Goal: Task Accomplishment & Management: Complete application form

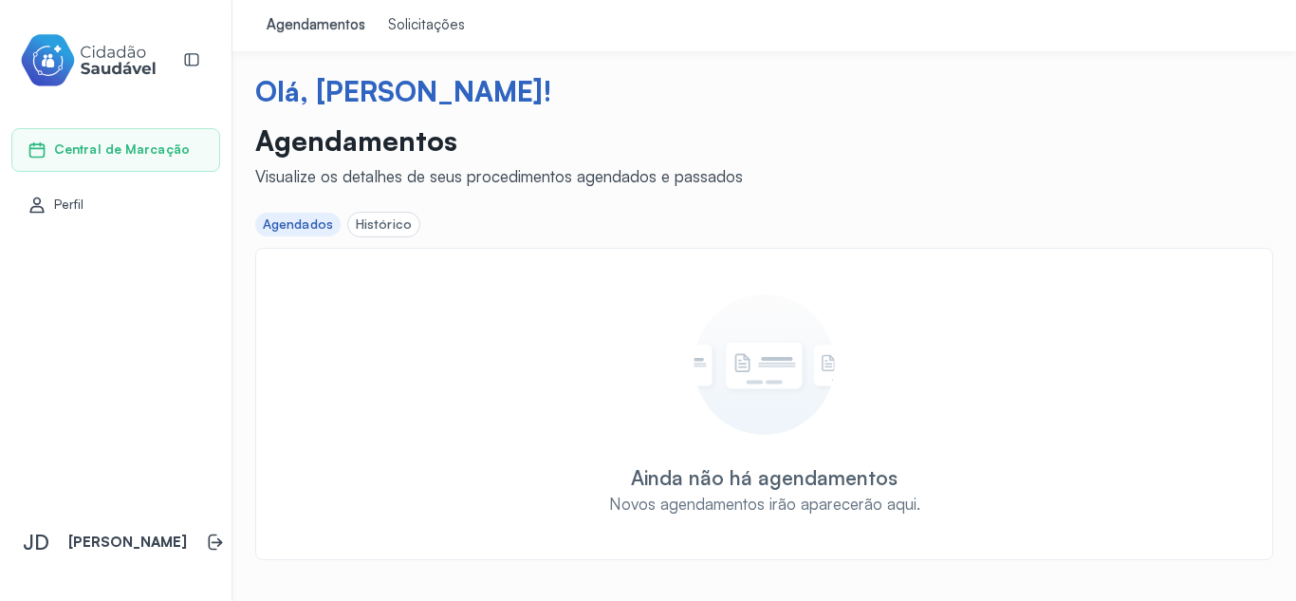
click at [406, 26] on div "Solicitações" at bounding box center [426, 25] width 77 height 19
click at [352, 16] on div "Agendamentos" at bounding box center [316, 25] width 99 height 19
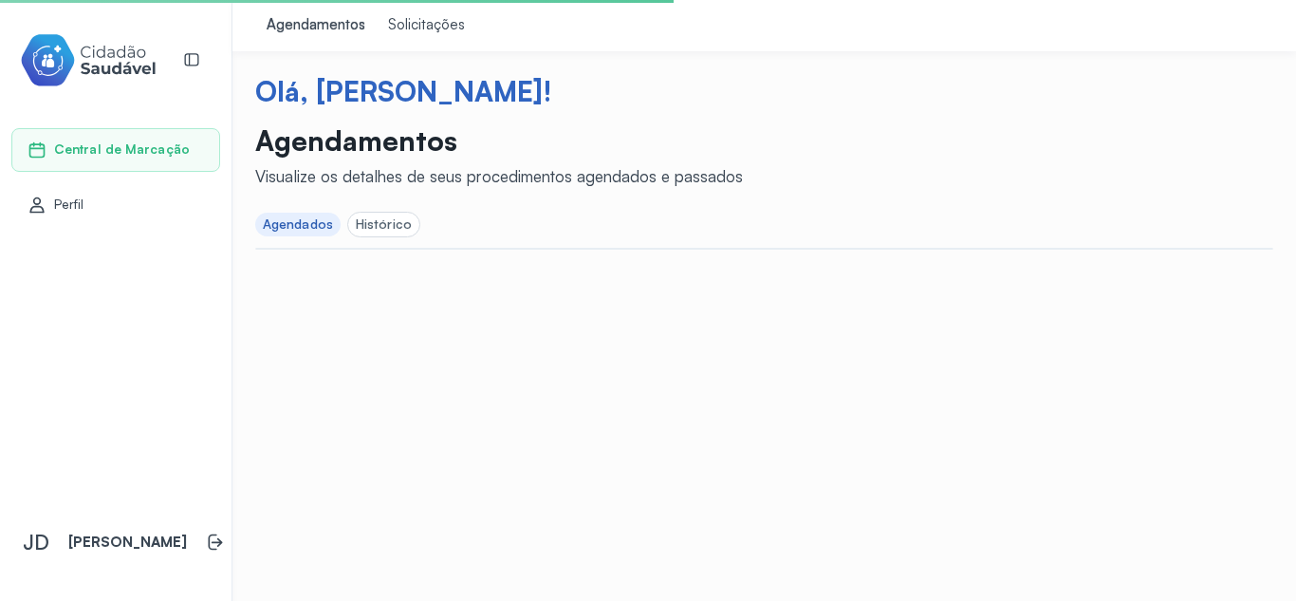
click at [385, 223] on div "Histórico" at bounding box center [384, 224] width 56 height 16
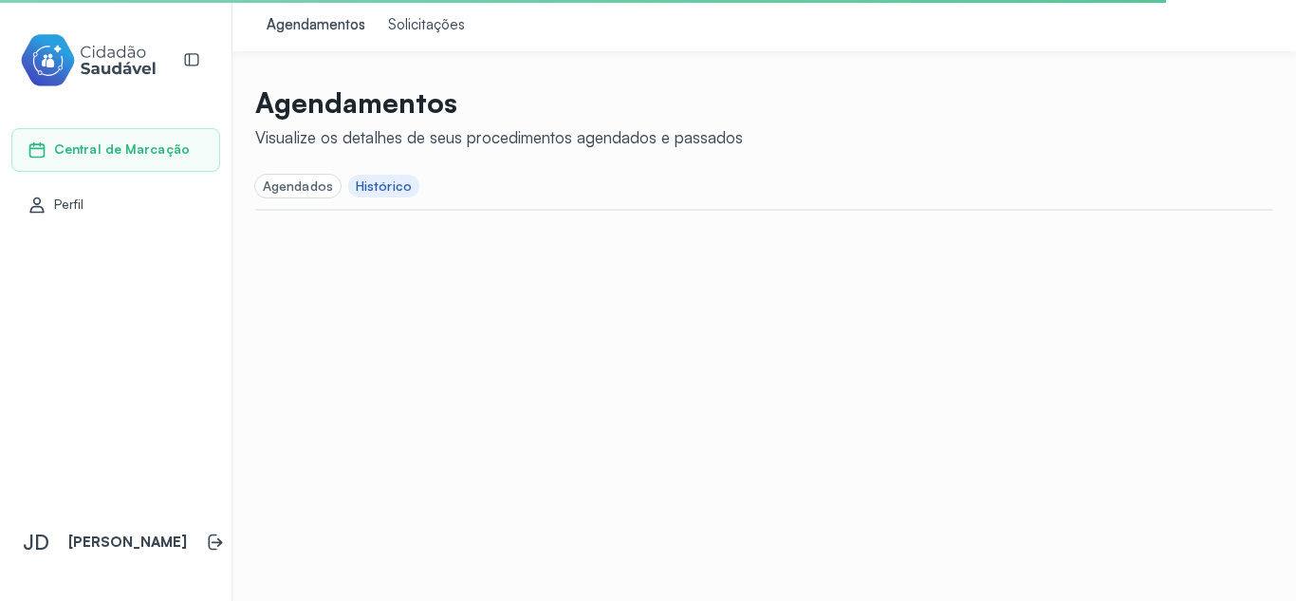
click at [387, 186] on div "Histórico" at bounding box center [384, 186] width 56 height 16
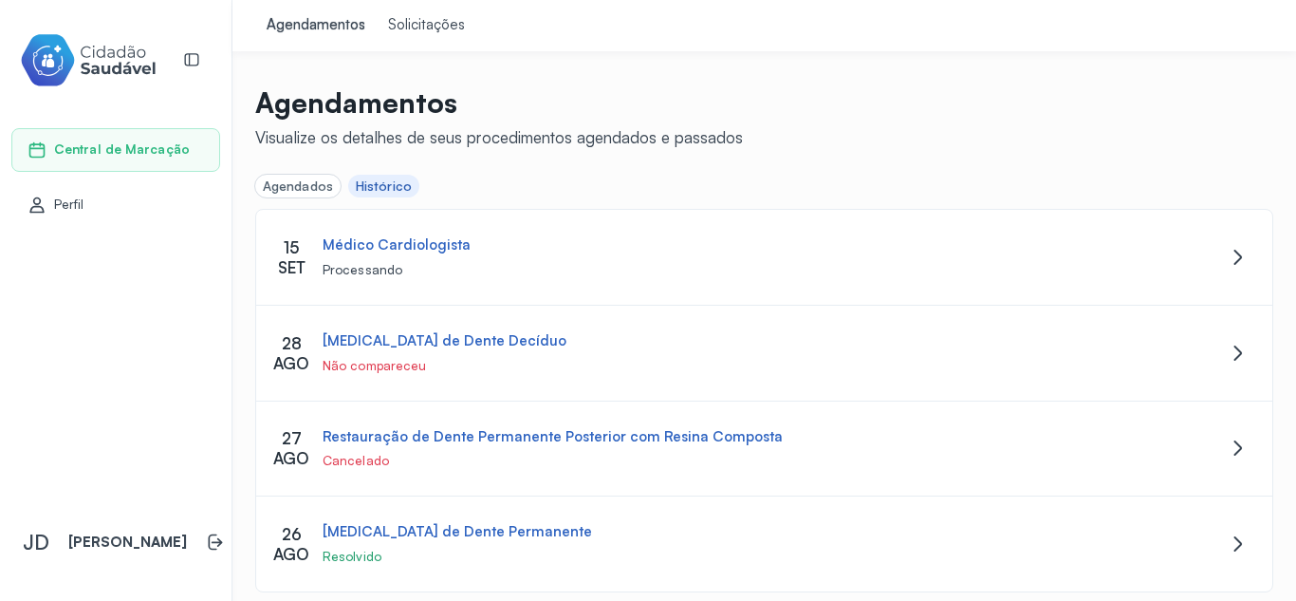
click at [433, 35] on link "Solicitações" at bounding box center [427, 25] width 100 height 51
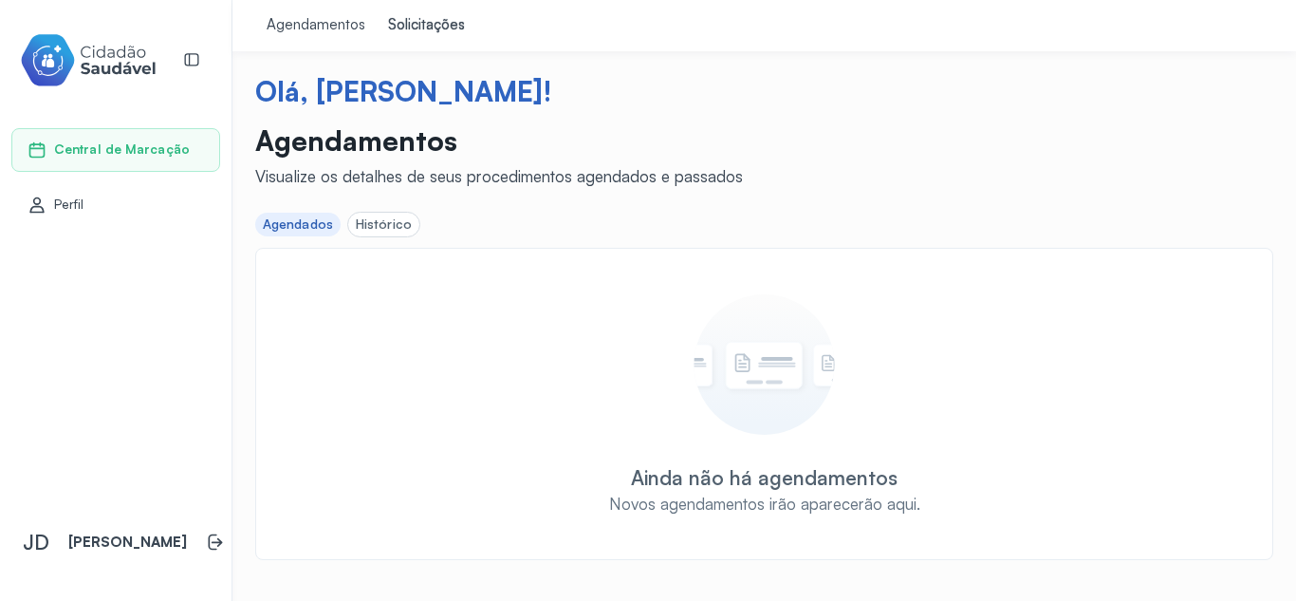
click at [551, 444] on div "Ainda não há agendamentos Novos agendamentos irão aparecerão aqui." at bounding box center [764, 404] width 978 height 220
click at [419, 24] on div "Solicitações" at bounding box center [426, 25] width 77 height 19
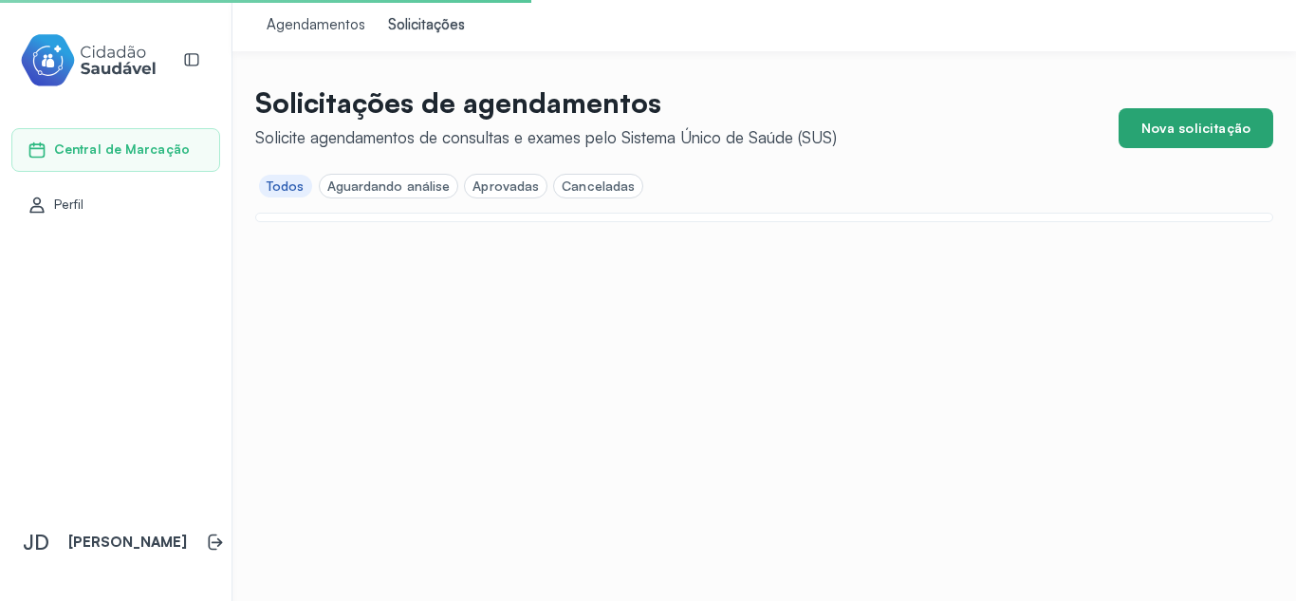
click at [1193, 128] on button "Nova solicitação" at bounding box center [1196, 128] width 155 height 40
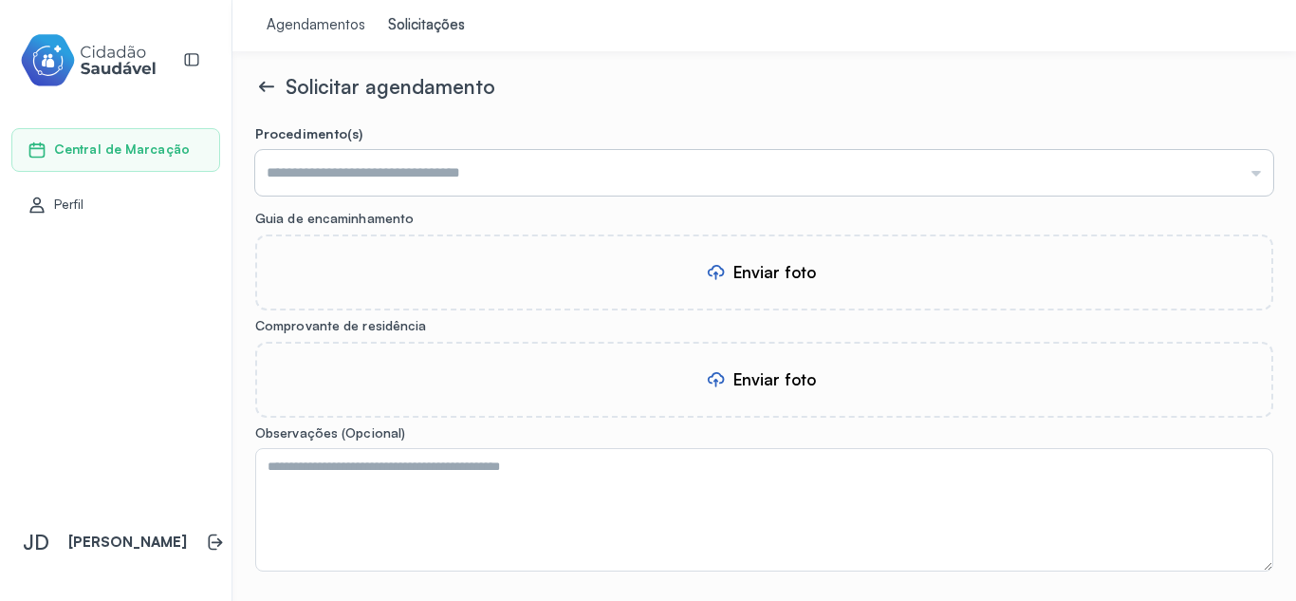
click at [363, 172] on input "text" at bounding box center [764, 173] width 1018 height 46
type input "**********"
click at [390, 209] on form "**********" at bounding box center [764, 411] width 1018 height 573
click at [763, 268] on div "Enviar foto" at bounding box center [775, 272] width 83 height 20
click at [760, 380] on div "Enviar foto" at bounding box center [775, 379] width 83 height 20
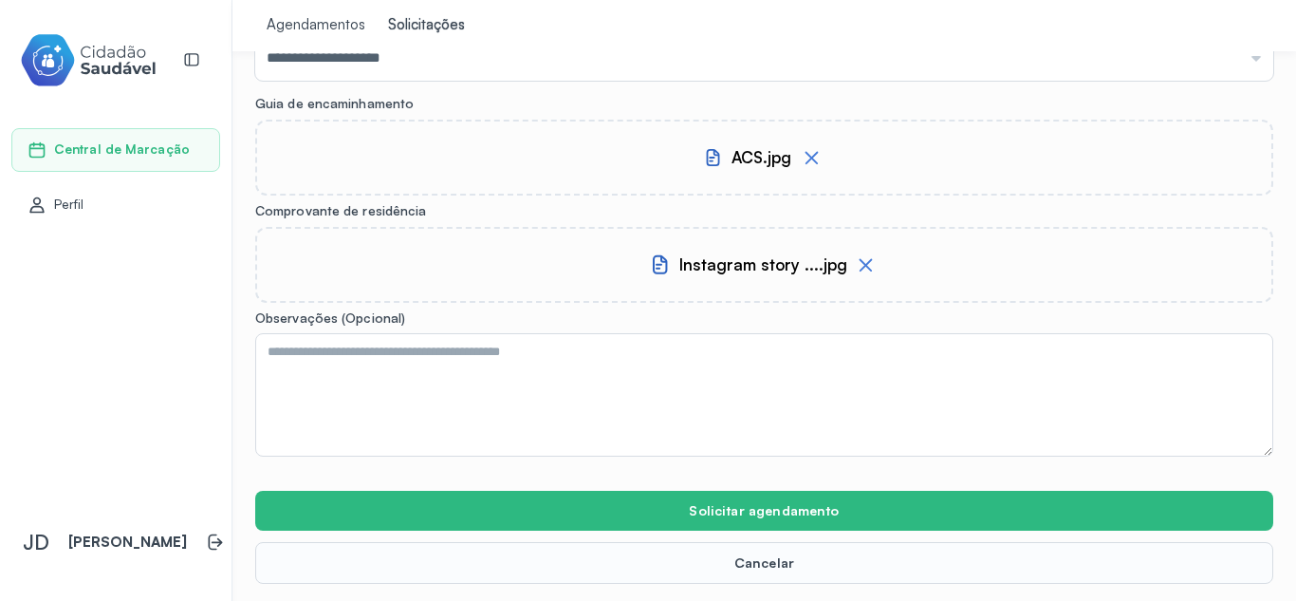
scroll to position [117, 0]
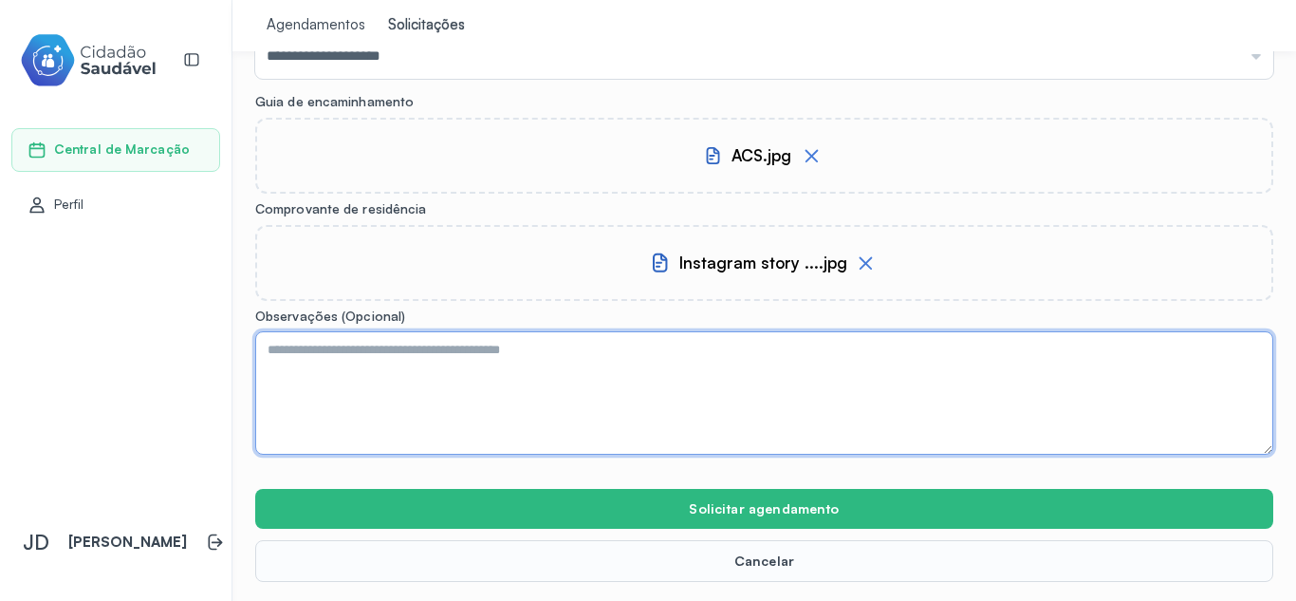
click at [422, 358] on textarea at bounding box center [764, 392] width 1018 height 123
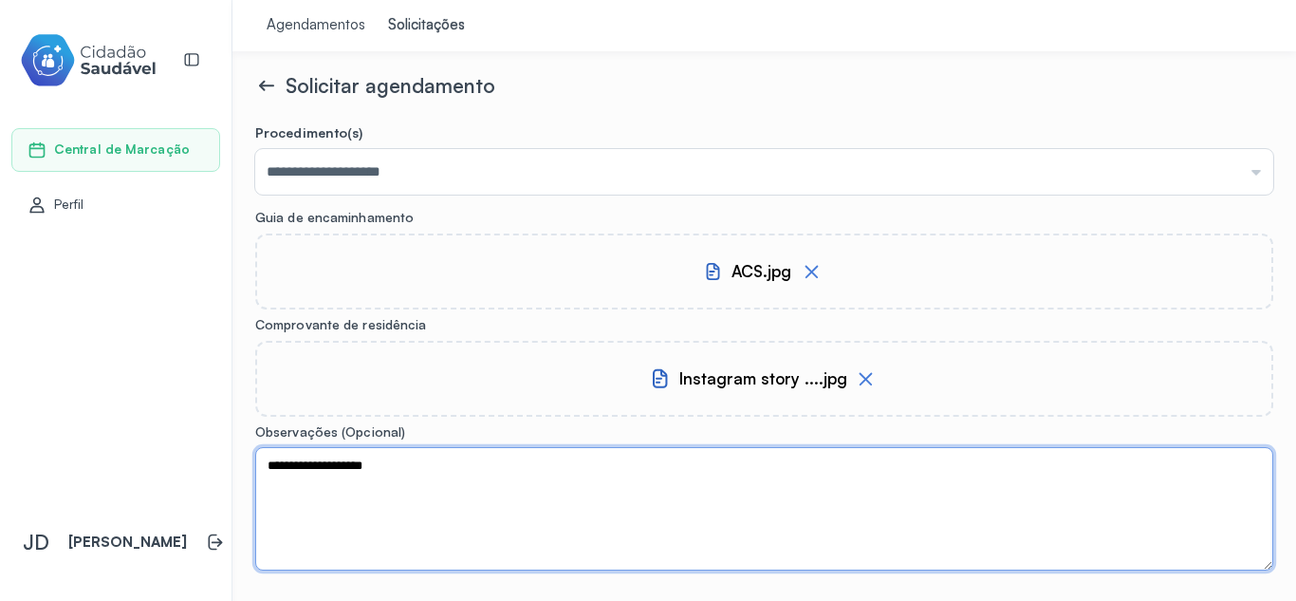
scroll to position [0, 0]
type textarea "**********"
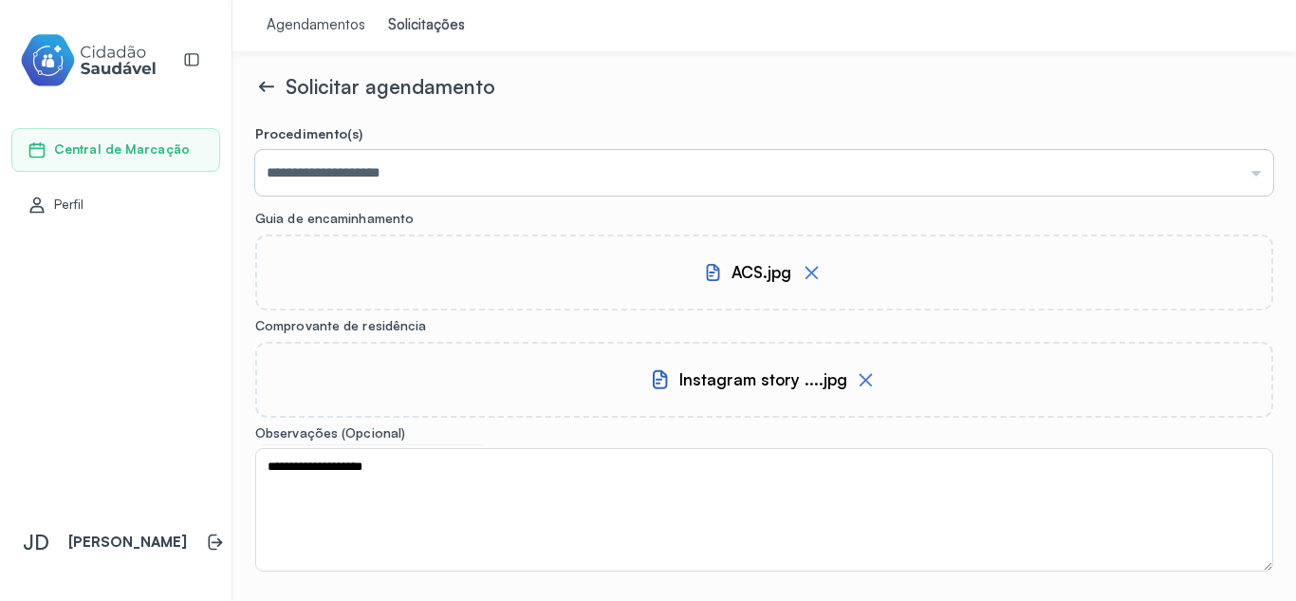
click at [452, 176] on input "**********" at bounding box center [764, 173] width 1018 height 46
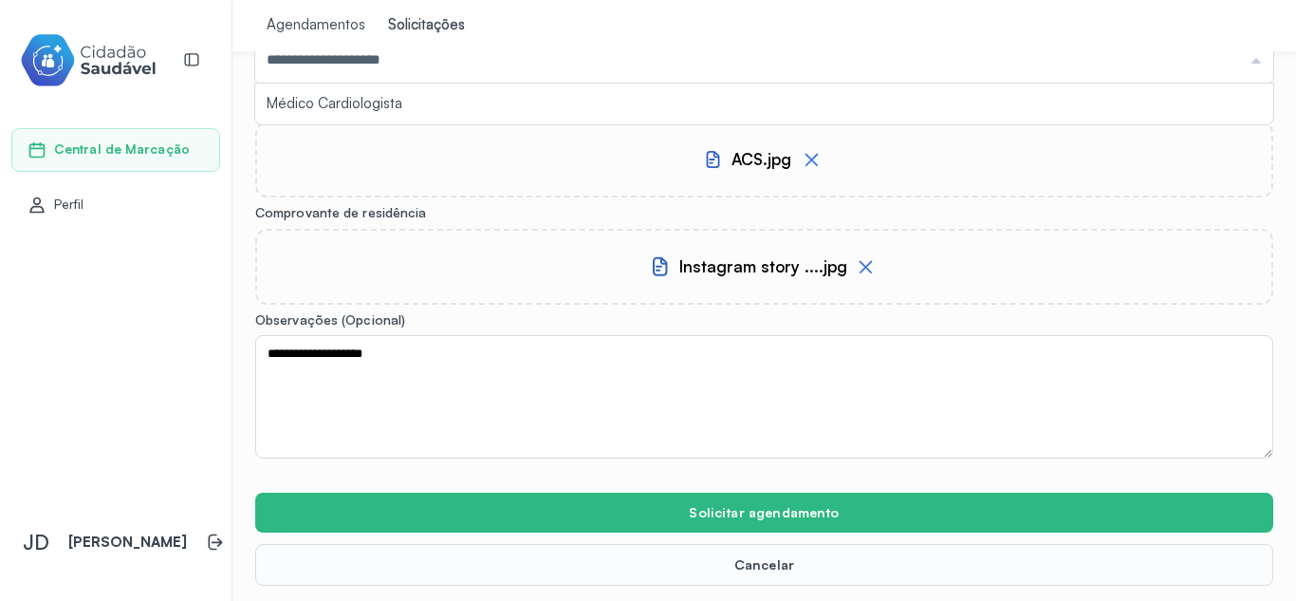
scroll to position [117, 0]
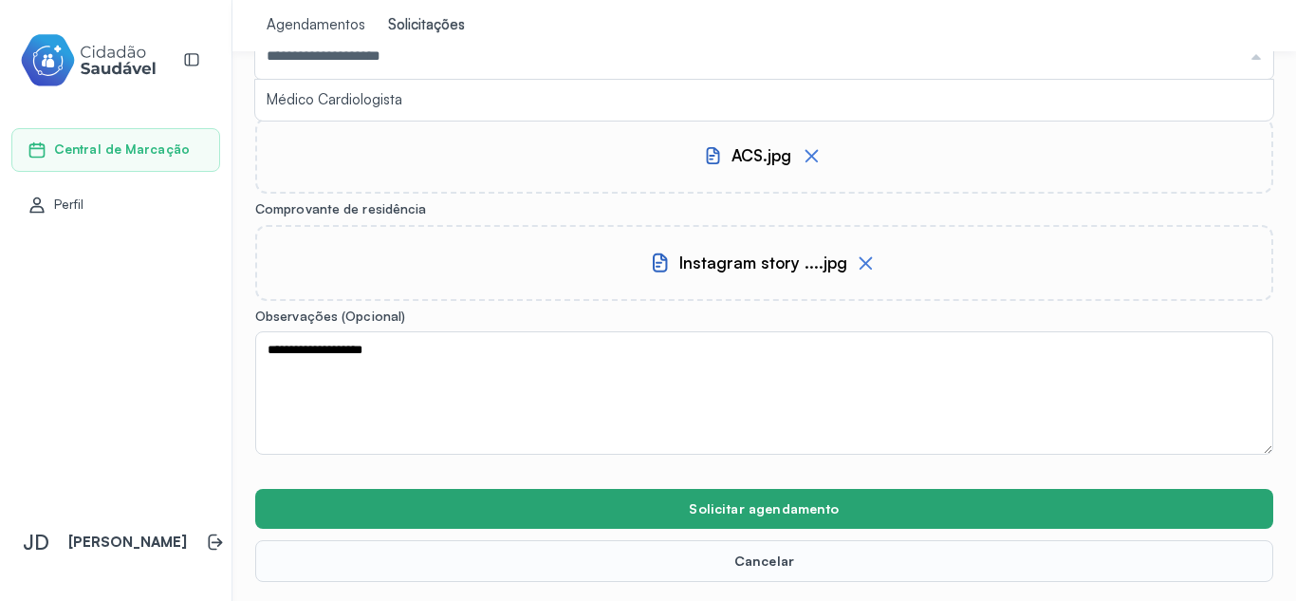
click at [771, 500] on button "Solicitar agendamento" at bounding box center [764, 509] width 1018 height 40
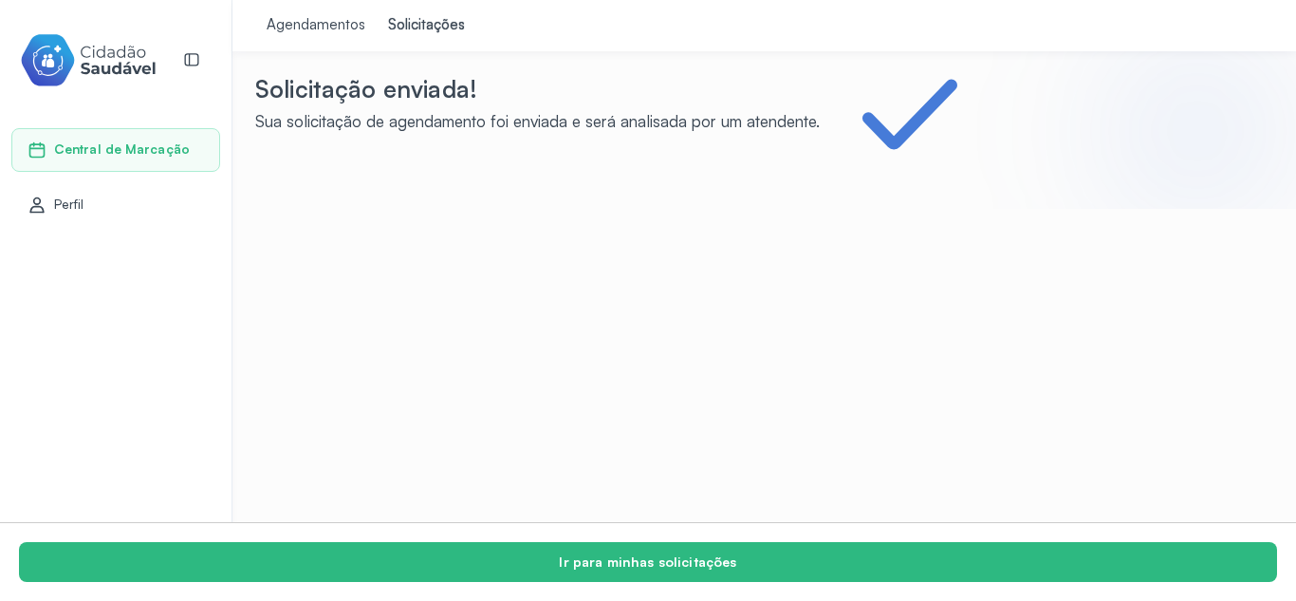
click at [316, 22] on div "Agendamentos" at bounding box center [316, 25] width 99 height 19
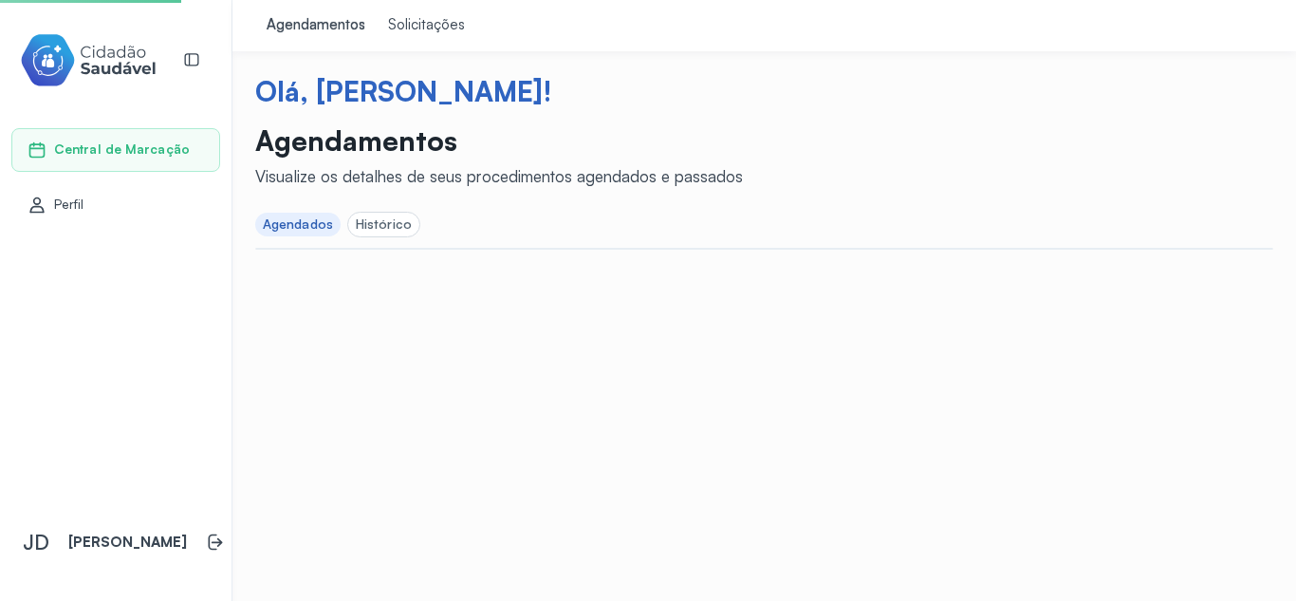
click at [413, 23] on div "Solicitações" at bounding box center [426, 25] width 77 height 19
